Goal: Task Accomplishment & Management: Use online tool/utility

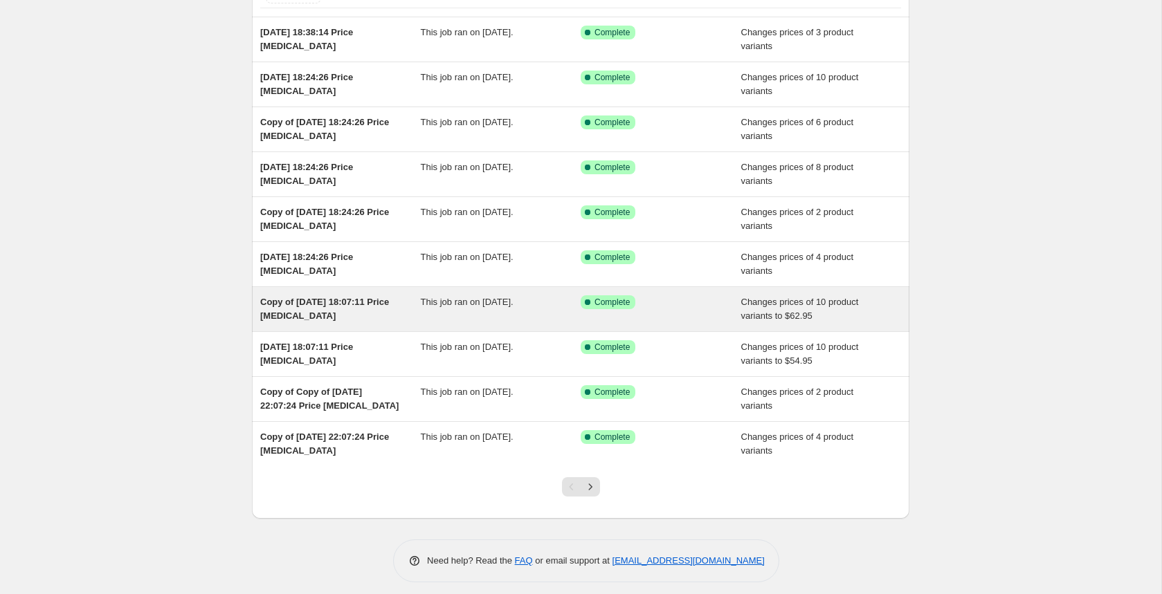
scroll to position [114, 0]
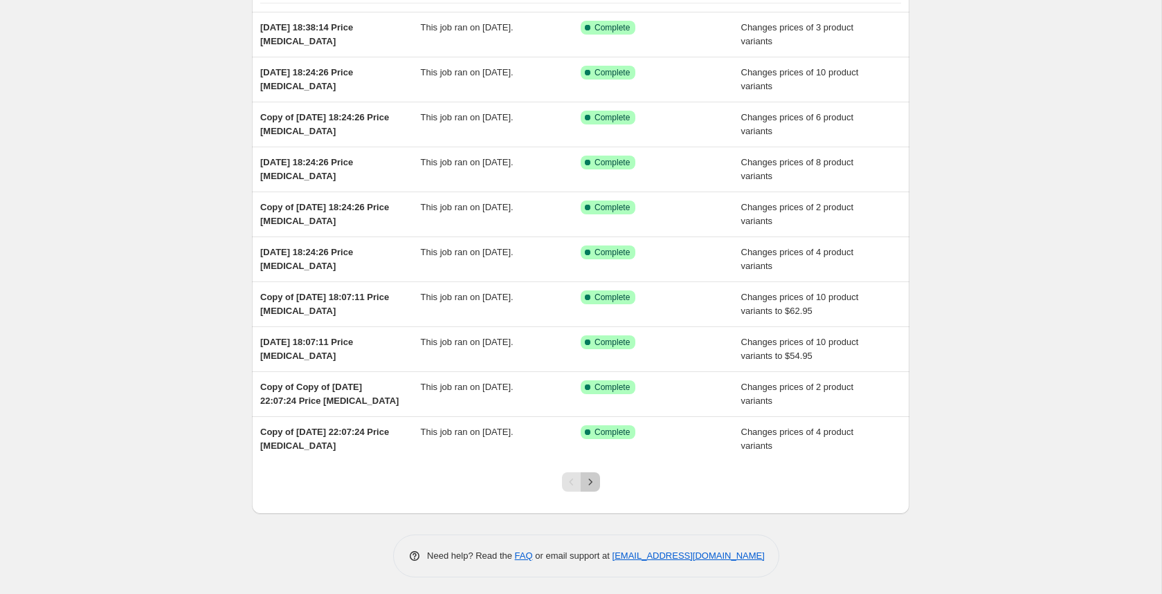
click at [592, 479] on icon "Next" at bounding box center [589, 482] width 3 height 6
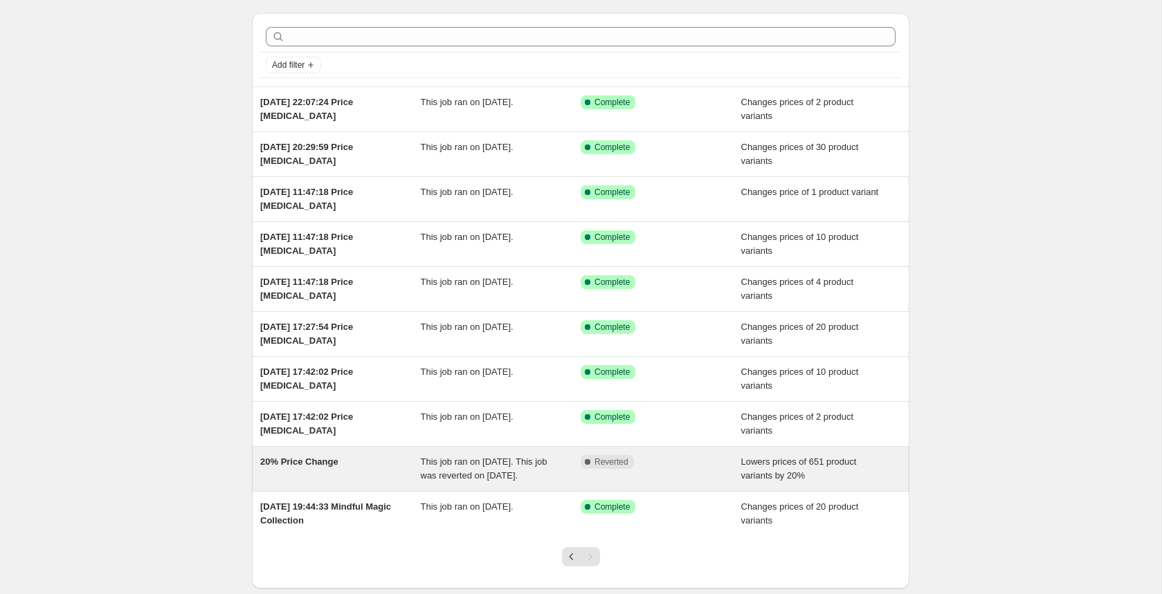
scroll to position [68, 0]
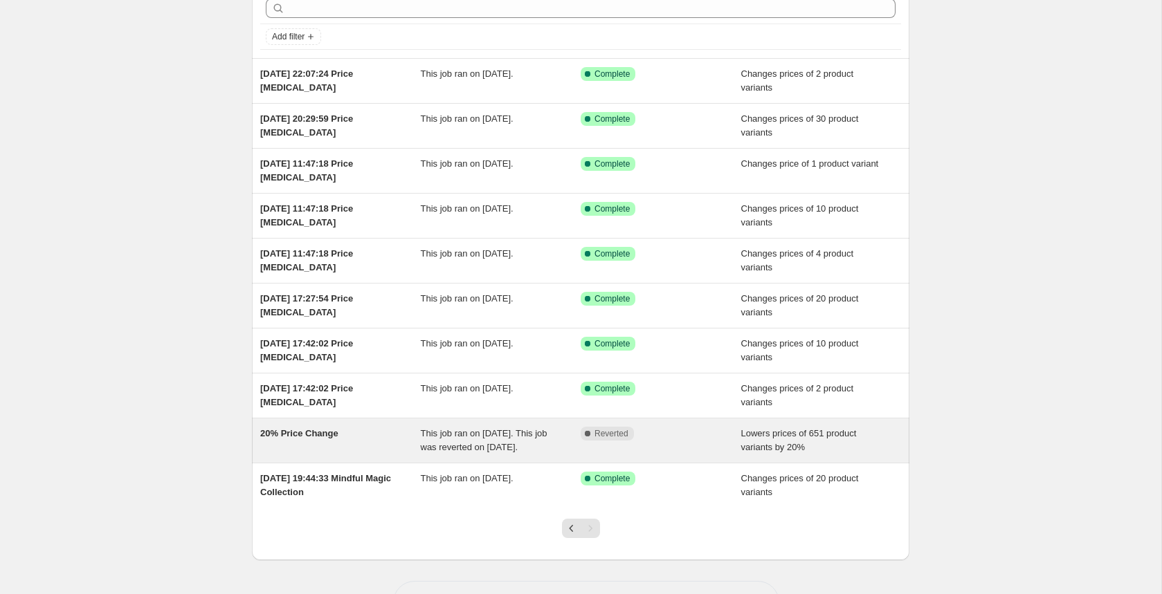
click at [465, 448] on div "This job ran on [DATE]. This job was reverted on [DATE]." at bounding box center [501, 441] width 161 height 28
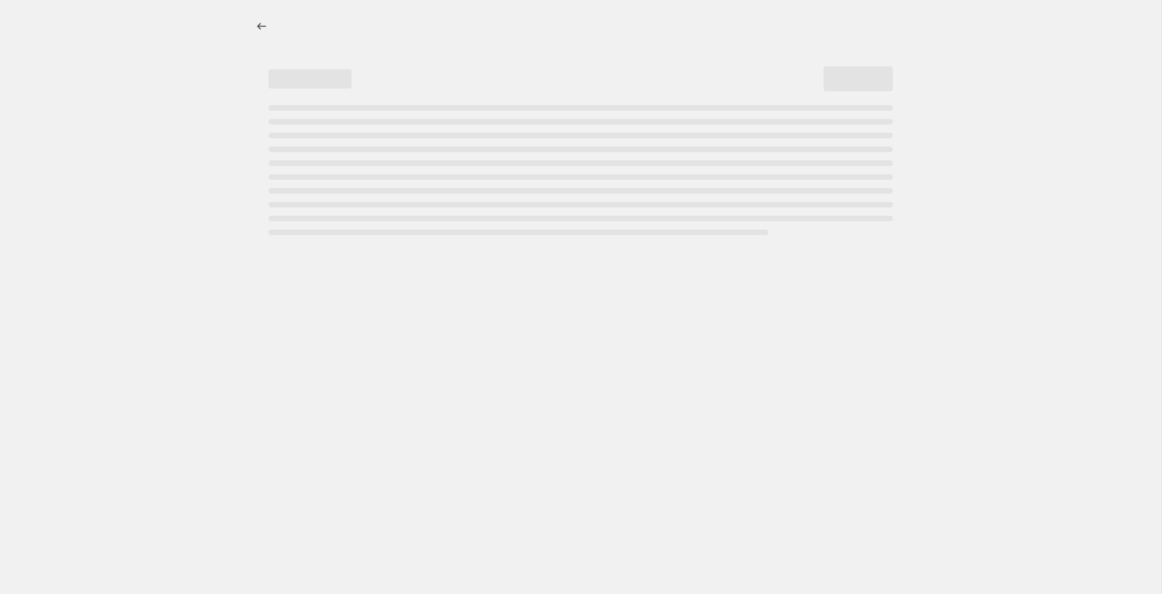
select select "percentage"
select select "no_change"
select select "vendor"
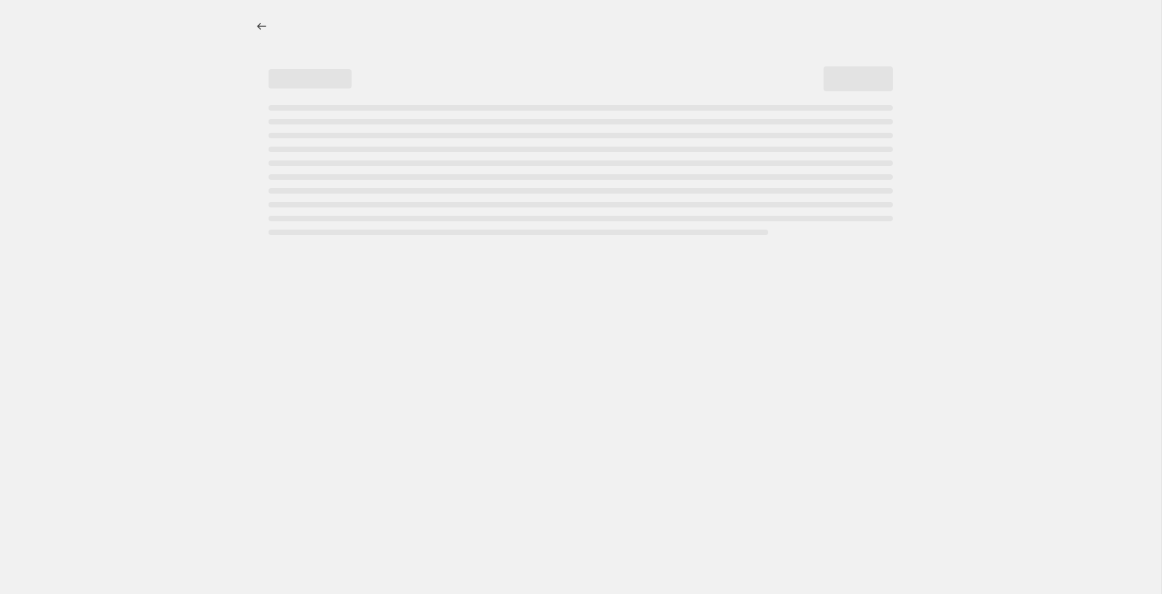
select select "vendor"
select select "collection"
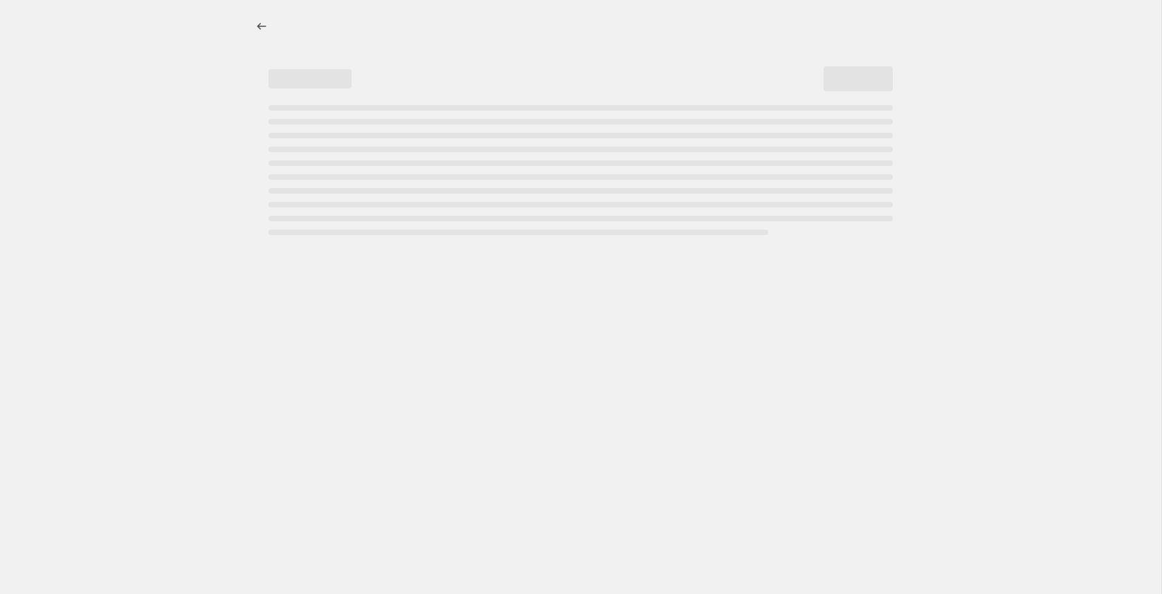
select select "collection"
select select "tag"
select select "not_equal"
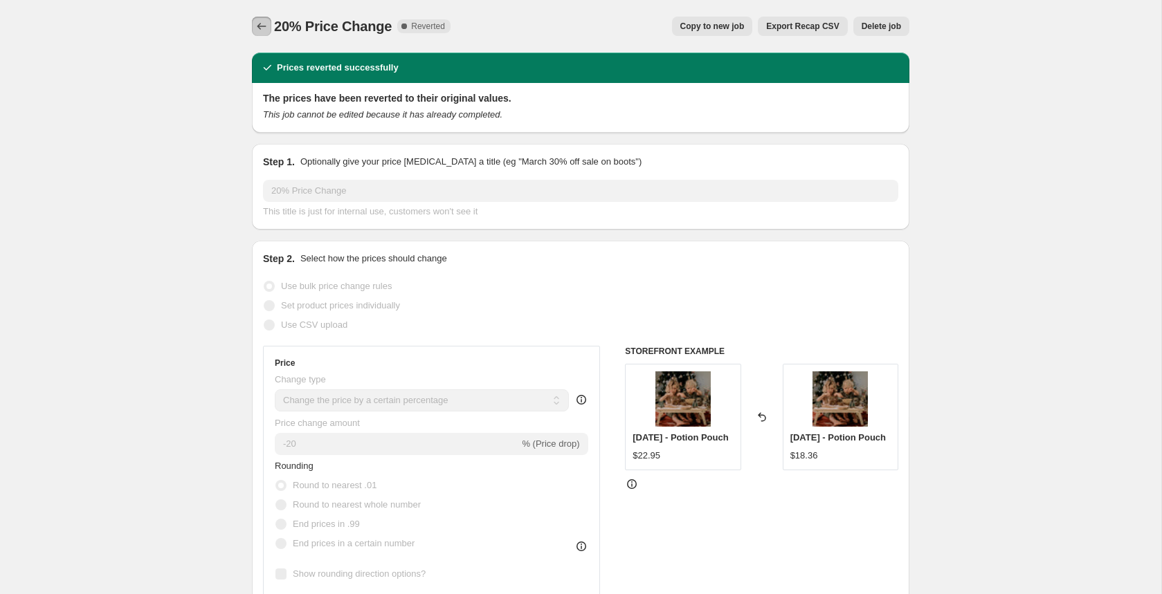
click at [260, 23] on icon "Price change jobs" at bounding box center [262, 26] width 14 height 14
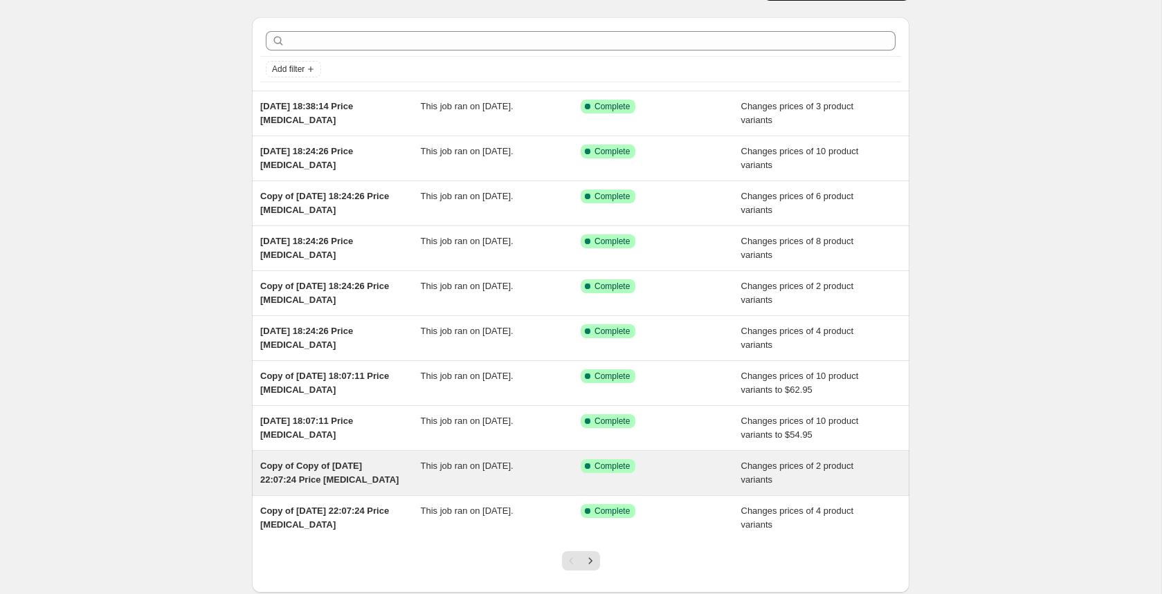
scroll to position [52, 0]
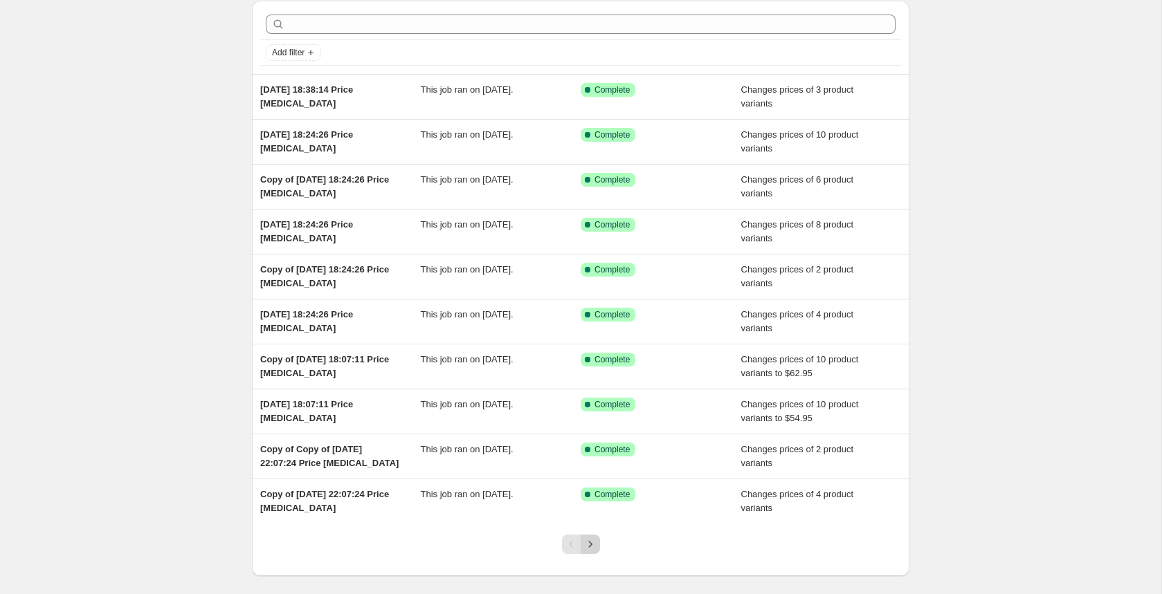
click at [591, 538] on icon "Next" at bounding box center [590, 545] width 14 height 14
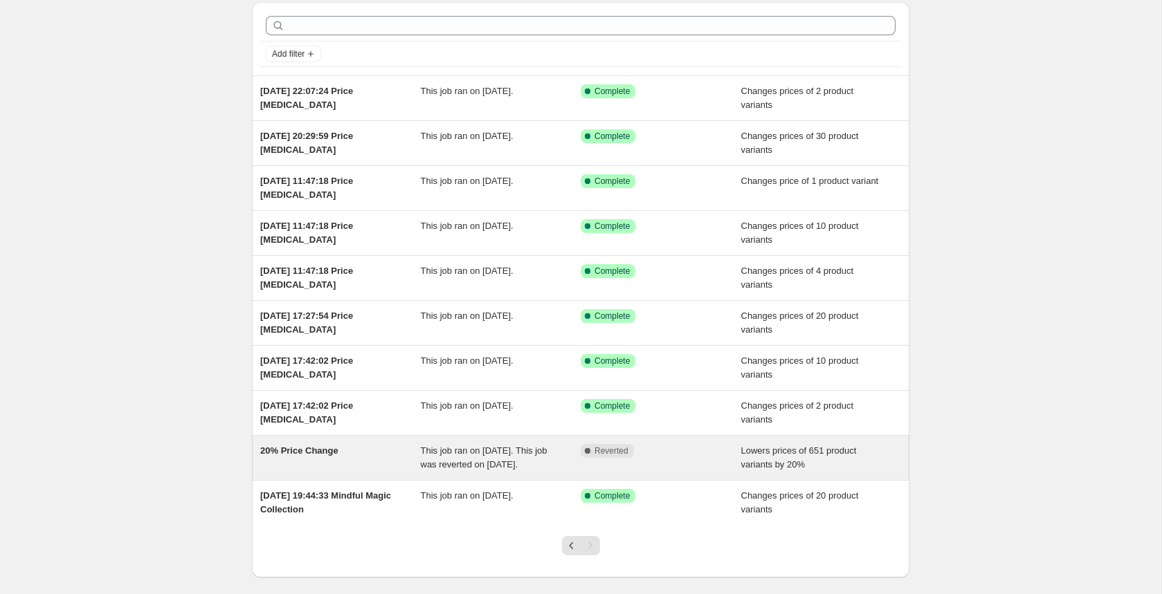
scroll to position [128, 0]
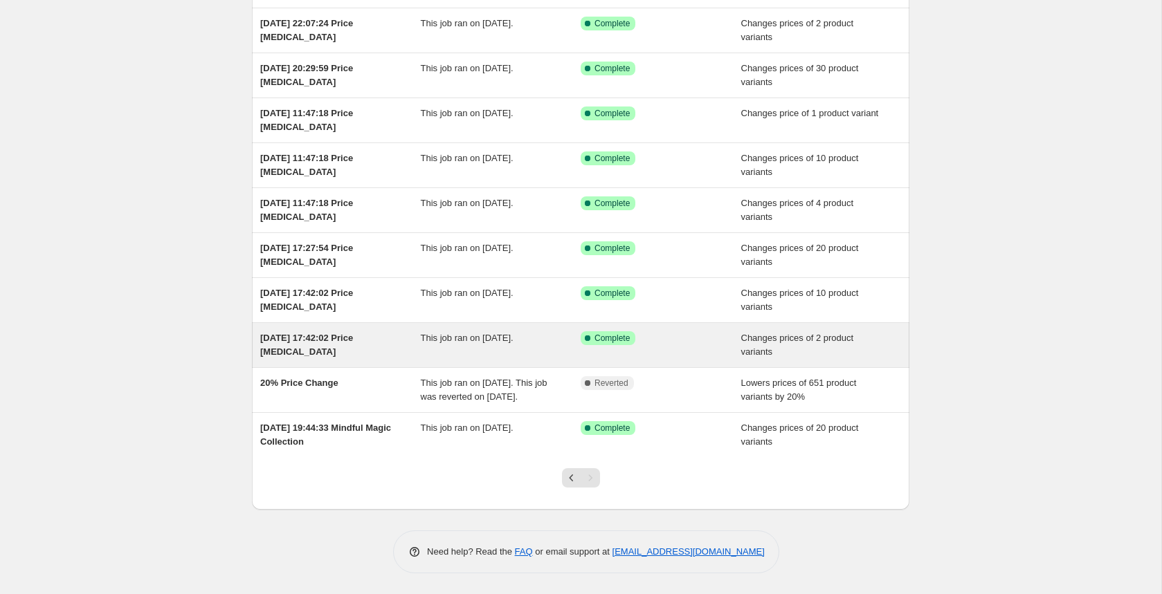
click at [309, 336] on span "[DATE] 17:42:02 Price [MEDICAL_DATA]" at bounding box center [306, 345] width 93 height 24
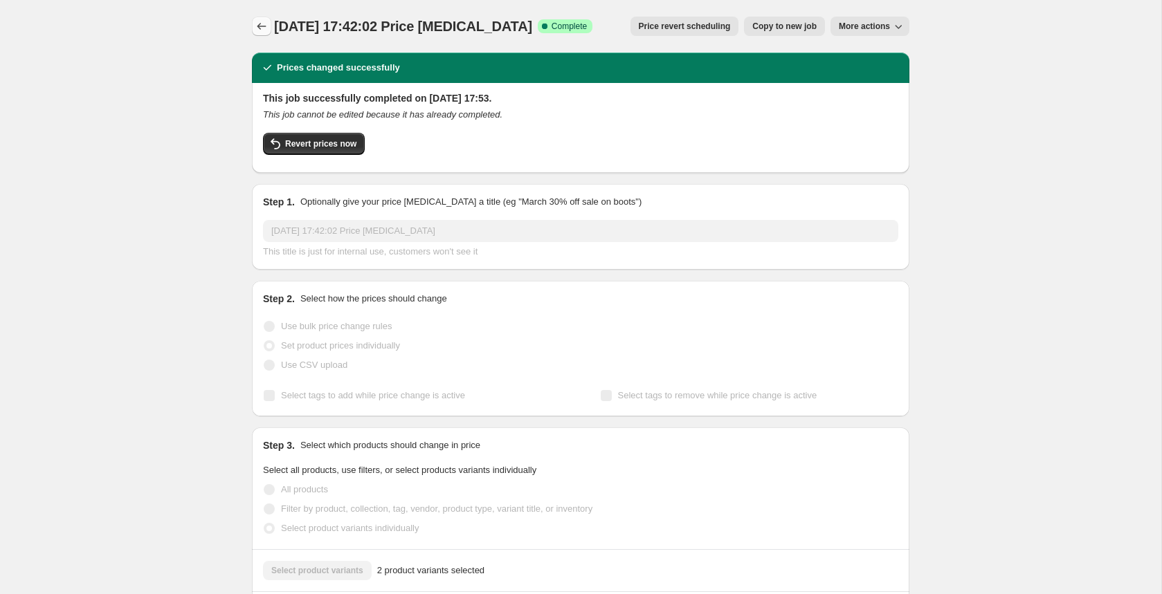
click at [262, 22] on icon "Price change jobs" at bounding box center [262, 26] width 14 height 14
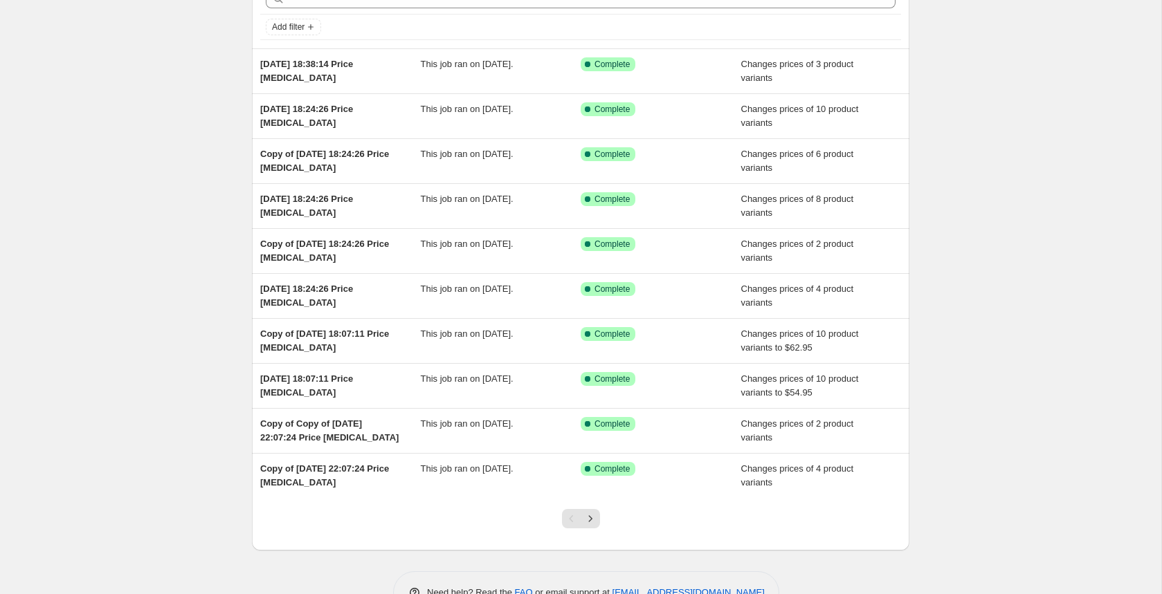
scroll to position [105, 0]
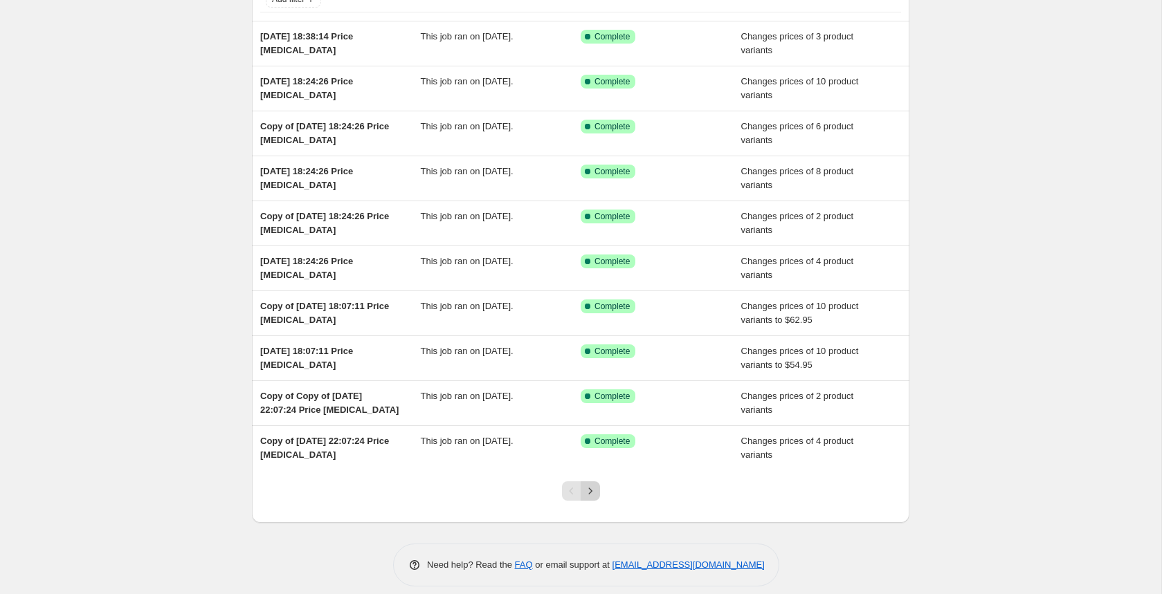
click at [595, 493] on icon "Next" at bounding box center [590, 491] width 14 height 14
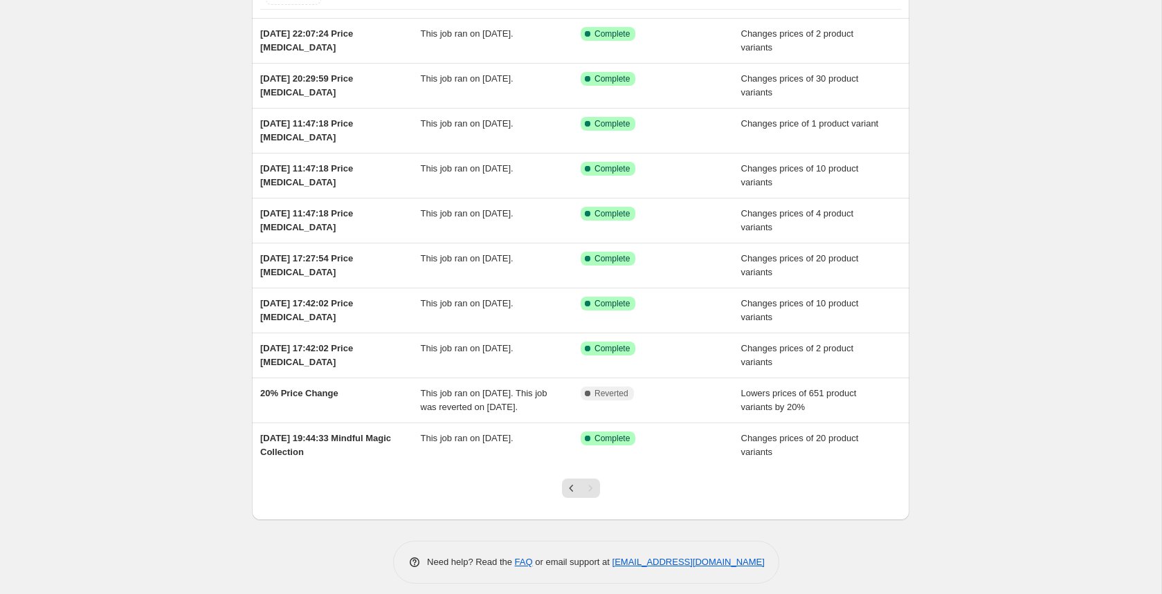
scroll to position [128, 0]
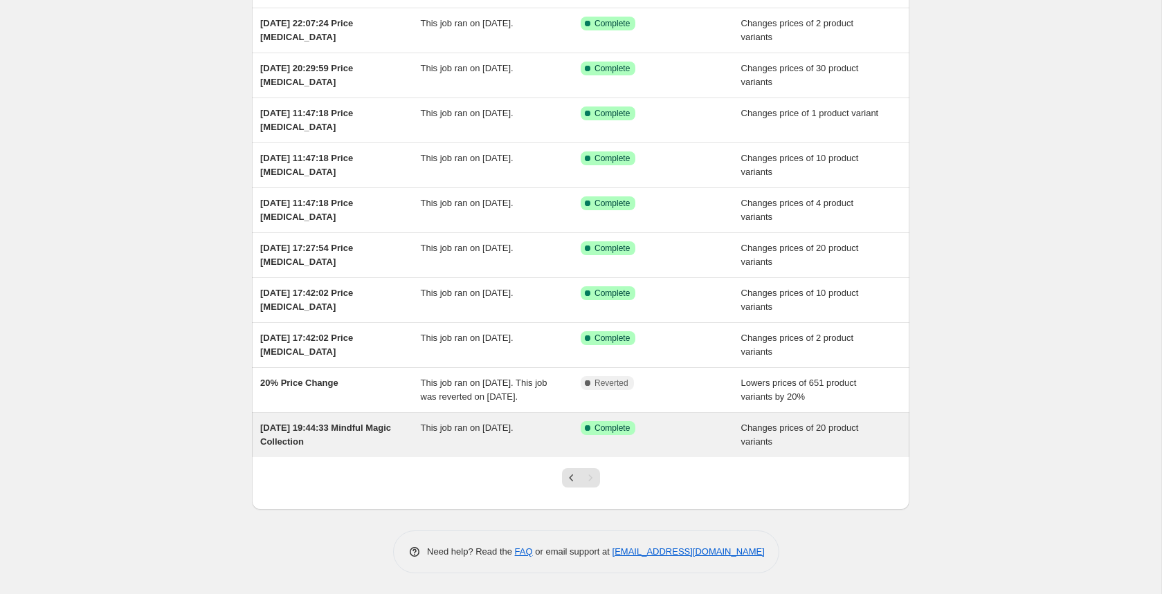
click at [320, 429] on span "[DATE] 19:44:33 Mindful Magic Collection" at bounding box center [325, 435] width 131 height 24
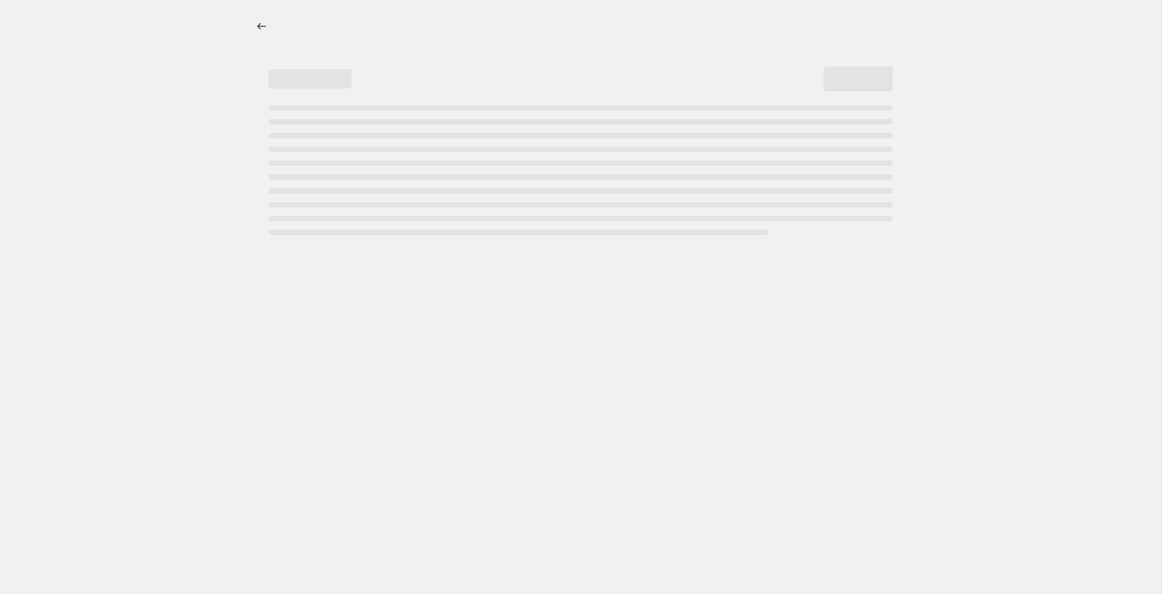
select select "collection"
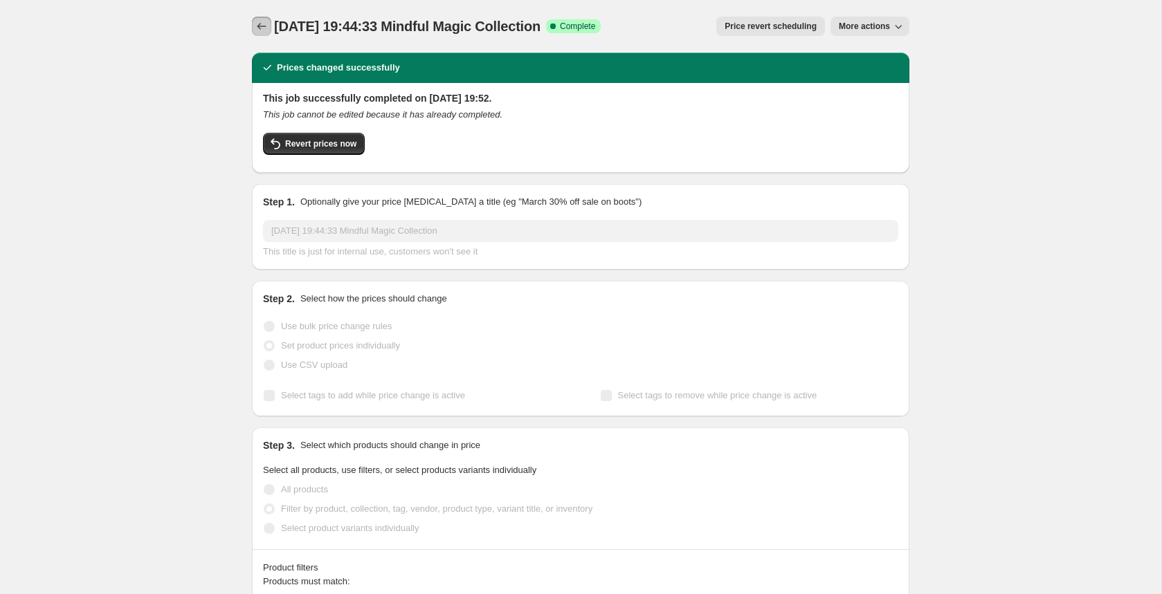
click at [256, 21] on icon "Price change jobs" at bounding box center [262, 26] width 14 height 14
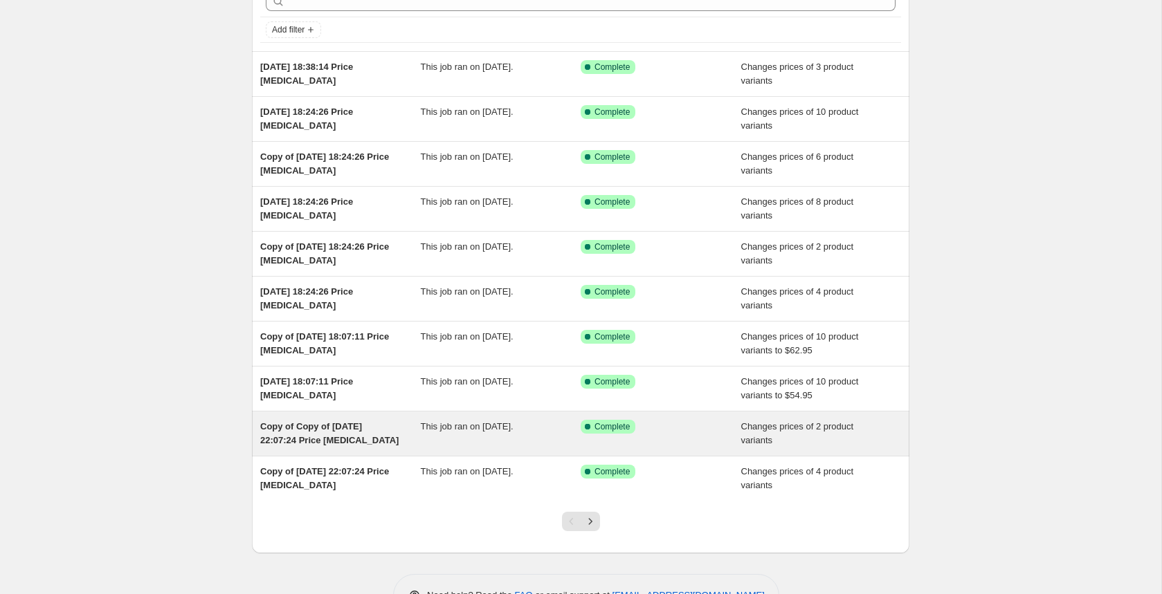
scroll to position [114, 0]
